Goal: Task Accomplishment & Management: Use online tool/utility

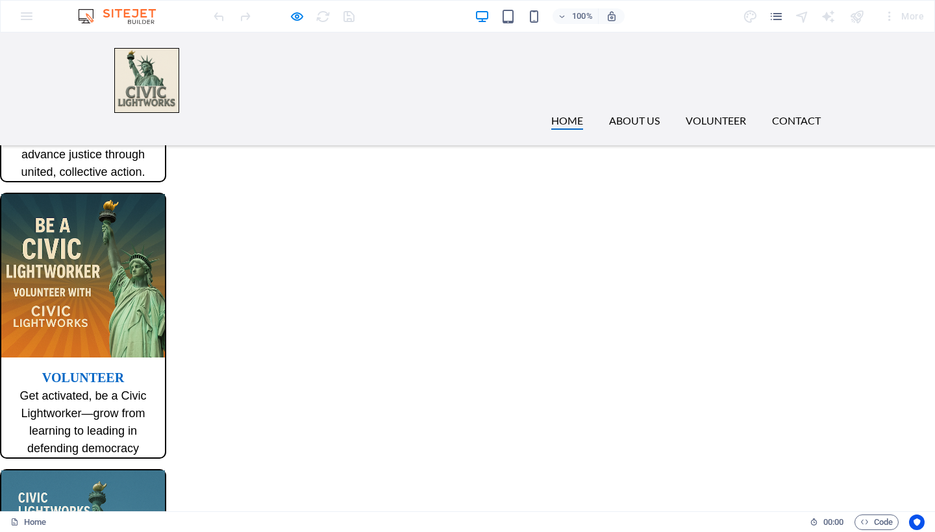
scroll to position [799, 0]
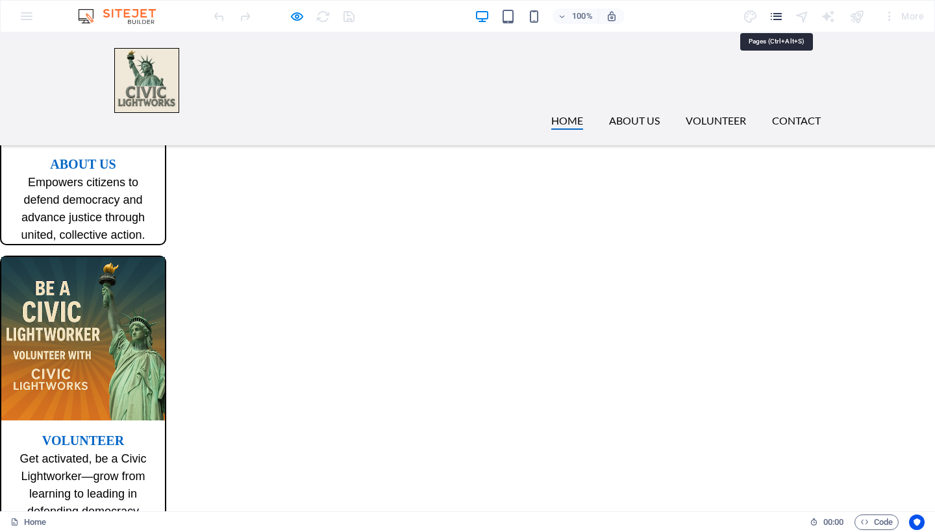
click at [773, 19] on icon "pages" at bounding box center [776, 16] width 15 height 15
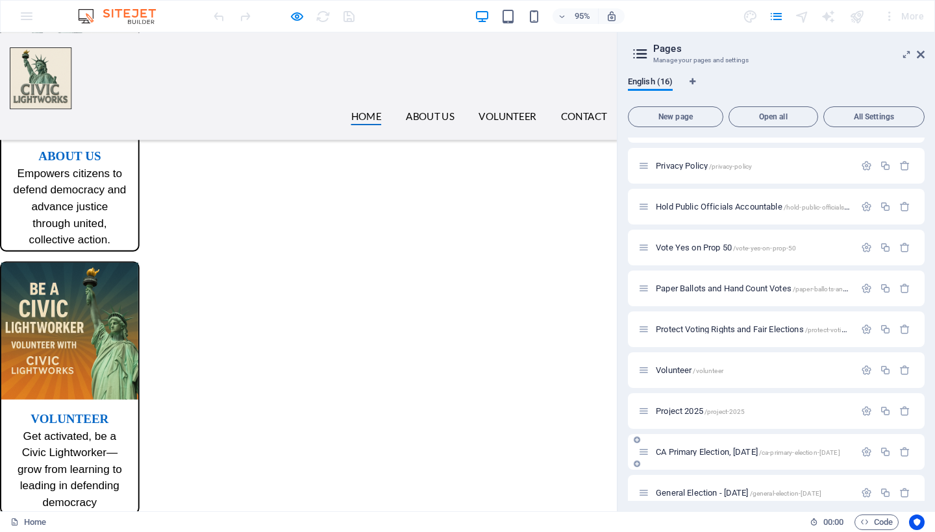
scroll to position [236, 0]
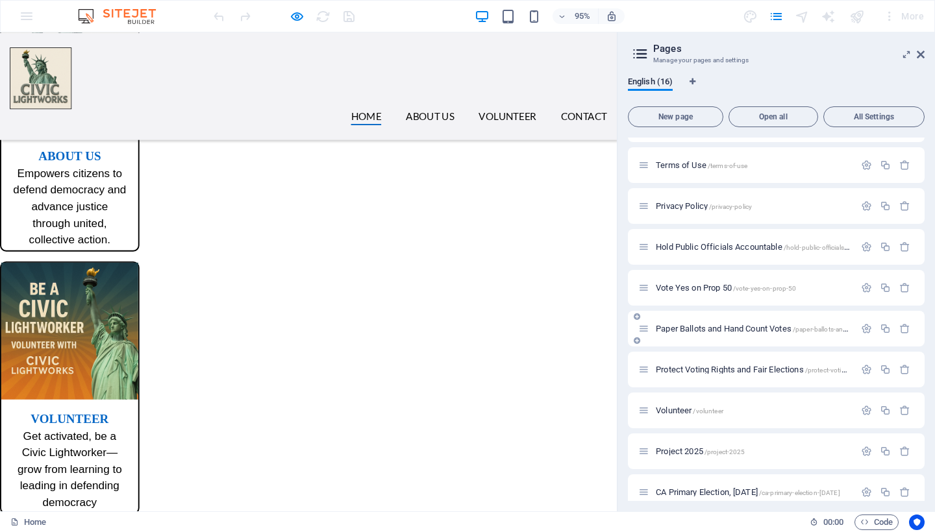
click at [737, 328] on span "Paper Ballots and Hand Count Votes /paper-ballots-and-hand-count-votes" at bounding box center [779, 329] width 246 height 10
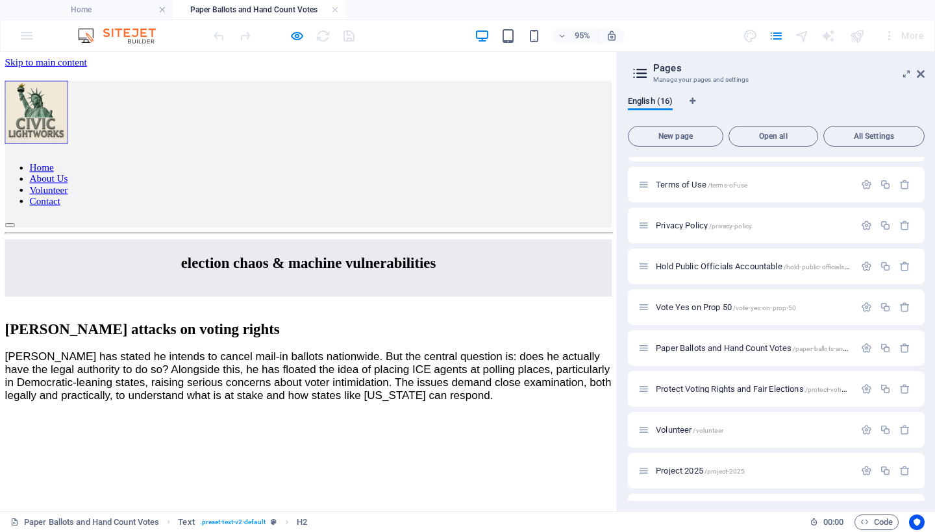
scroll to position [0, 0]
click at [923, 71] on icon at bounding box center [921, 74] width 8 height 10
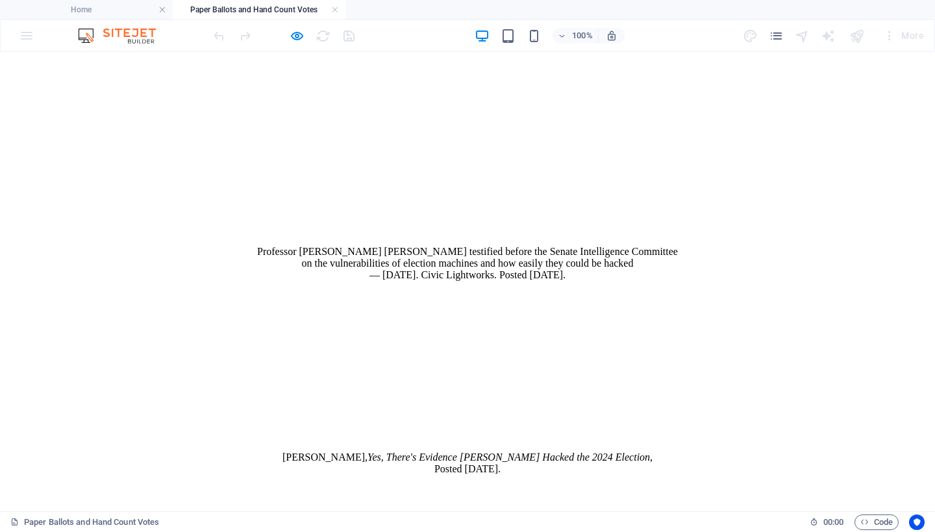
scroll to position [786, 0]
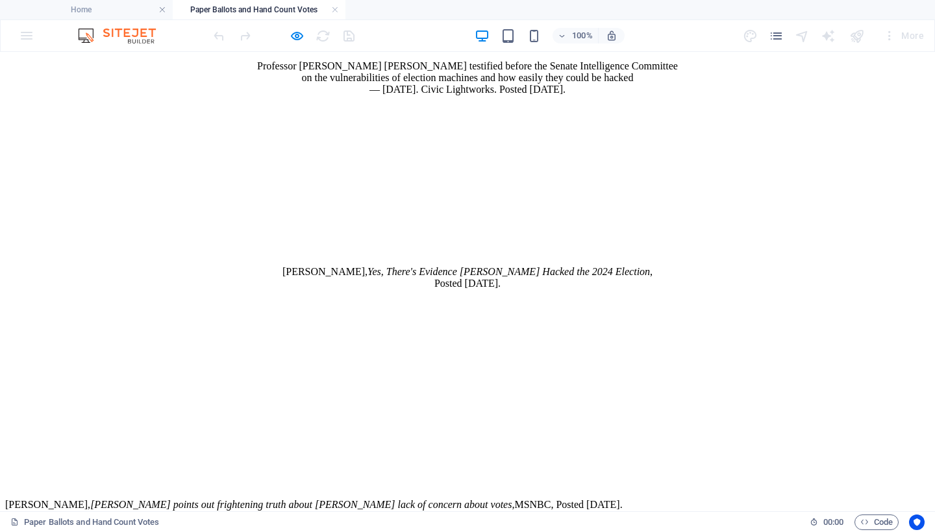
drag, startPoint x: 371, startPoint y: 382, endPoint x: 365, endPoint y: 337, distance: 45.3
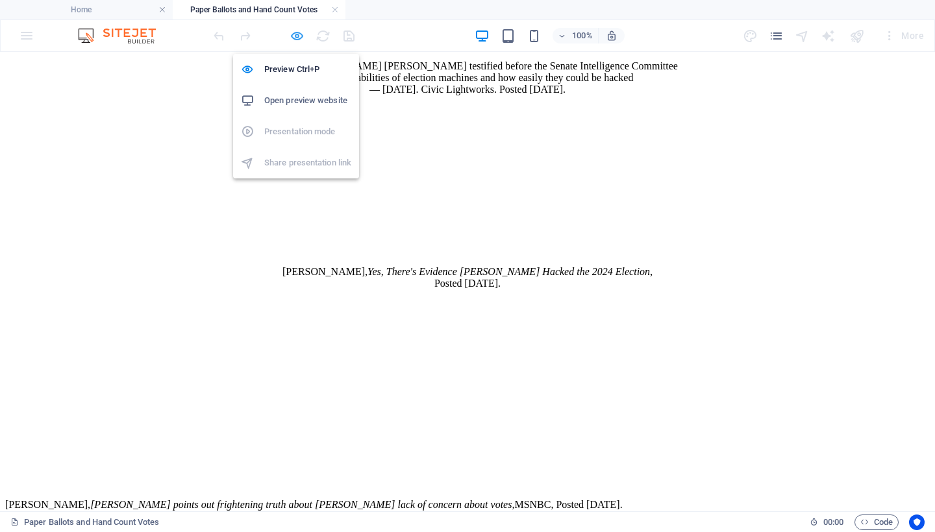
click at [296, 35] on icon "button" at bounding box center [297, 36] width 15 height 15
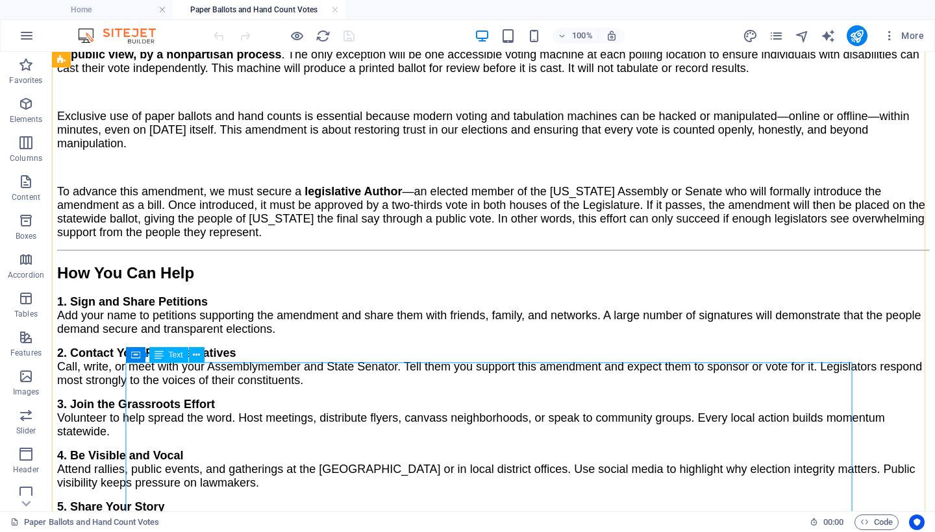
scroll to position [2123, 0]
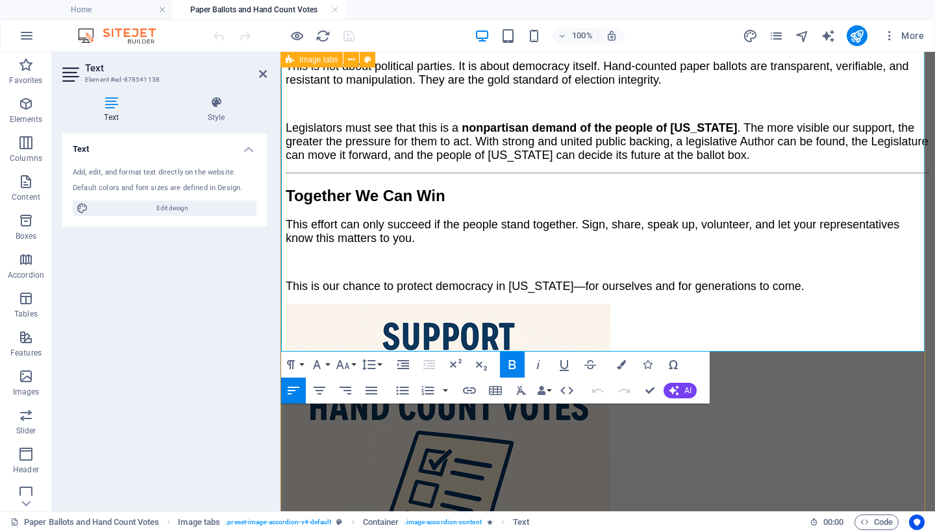
scroll to position [2626, 0]
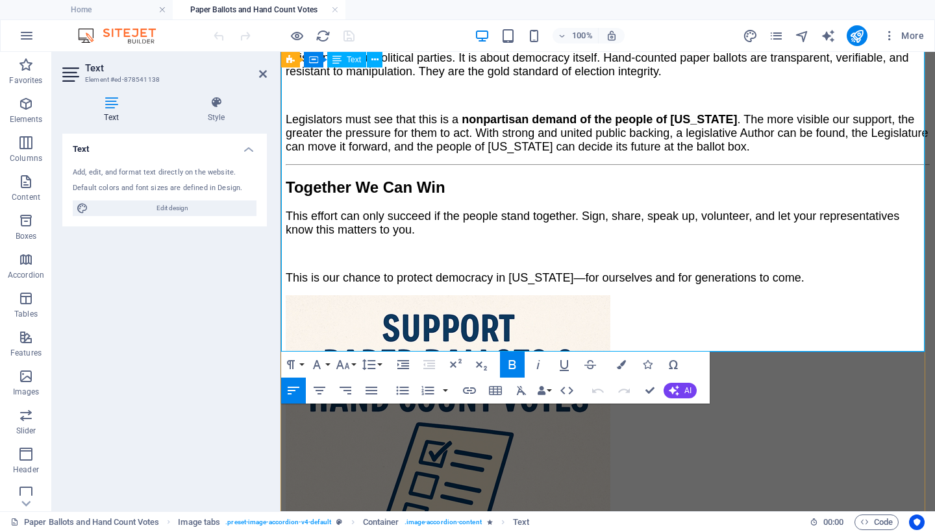
drag, startPoint x: 284, startPoint y: 339, endPoint x: 691, endPoint y: 337, distance: 406.4
copy div "Loremi Dolo Sitame Consecte adi Elits Doeiusm & te Inci Utlab Etdol Magnaa enim…"
